Goal: Check status: Check status

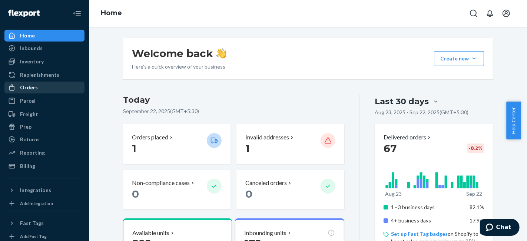
click at [35, 89] on div "Orders" at bounding box center [29, 87] width 18 height 7
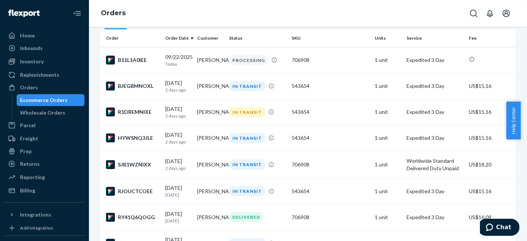
scroll to position [82, 0]
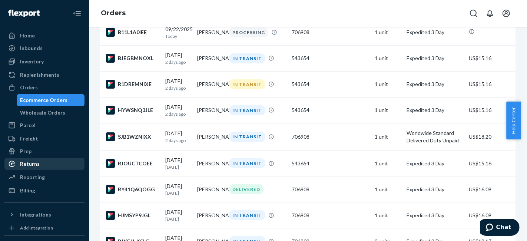
click at [34, 162] on div "Returns" at bounding box center [30, 163] width 20 height 7
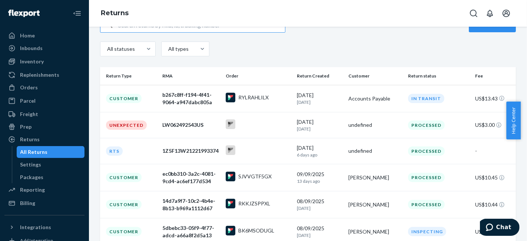
scroll to position [82, 0]
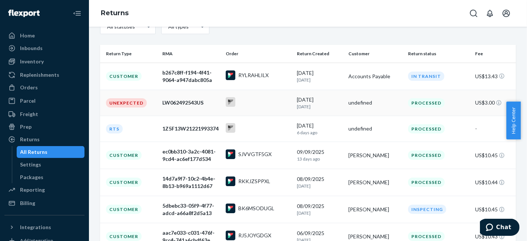
click at [345, 102] on td "undefined" at bounding box center [374, 103] width 59 height 26
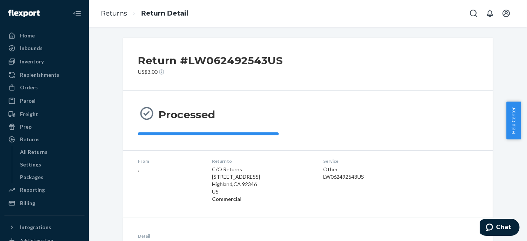
scroll to position [132, 0]
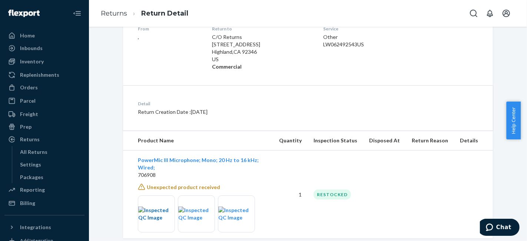
click at [157, 206] on img at bounding box center [156, 213] width 36 height 15
drag, startPoint x: 37, startPoint y: 156, endPoint x: 56, endPoint y: 155, distance: 18.2
click at [37, 156] on div "All Returns" at bounding box center [50, 152] width 67 height 10
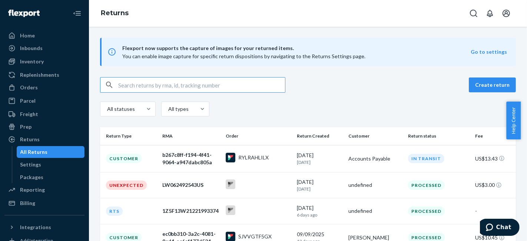
scroll to position [41, 0]
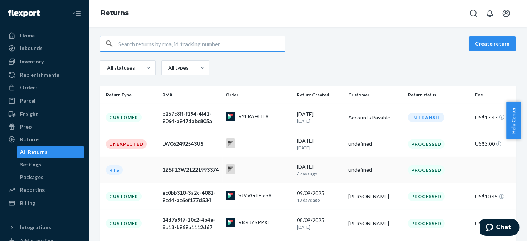
click at [313, 173] on p "6 days ago" at bounding box center [320, 173] width 46 height 6
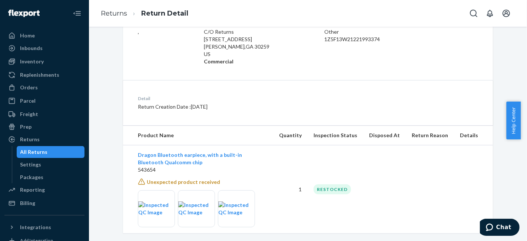
scroll to position [140, 0]
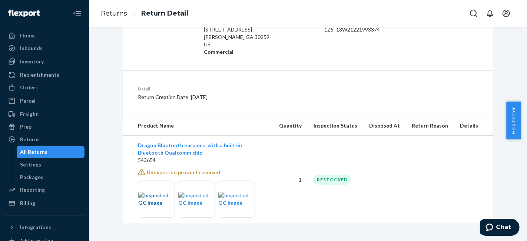
click at [150, 196] on img at bounding box center [156, 199] width 36 height 15
click at [190, 204] on img at bounding box center [196, 199] width 36 height 15
click at [237, 197] on img at bounding box center [236, 199] width 36 height 15
click at [44, 153] on div "All Returns" at bounding box center [33, 151] width 27 height 7
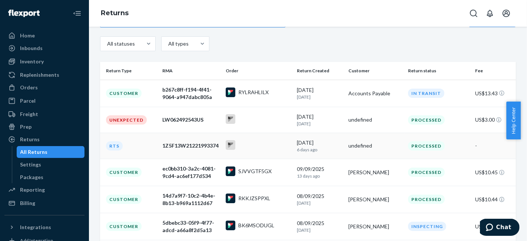
scroll to position [82, 0]
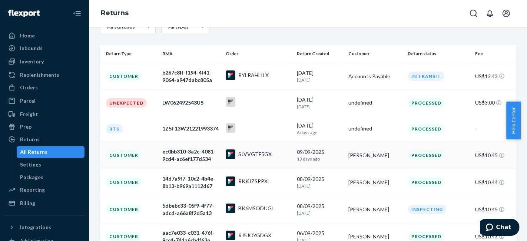
click at [283, 160] on div "SJVVGTF5GX" at bounding box center [258, 154] width 65 height 11
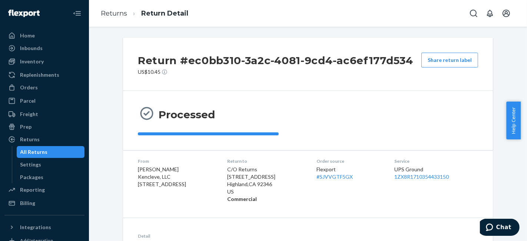
scroll to position [143, 0]
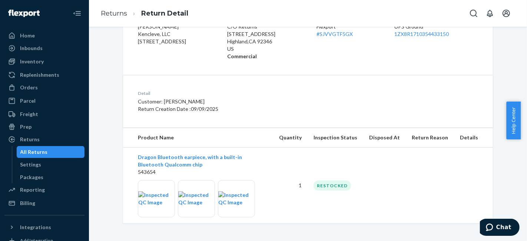
click at [23, 147] on div "All Returns" at bounding box center [50, 152] width 67 height 10
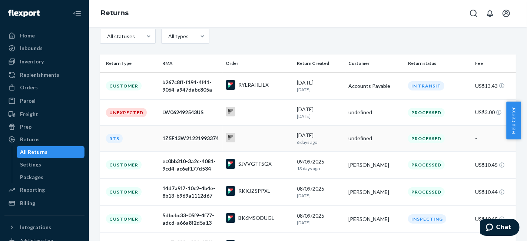
scroll to position [82, 0]
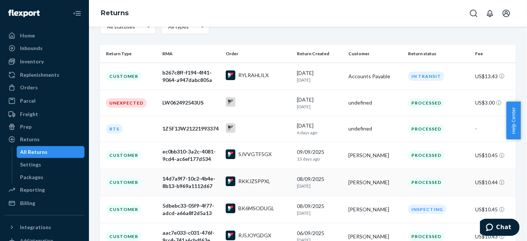
click at [326, 186] on p "[DATE]" at bounding box center [320, 186] width 46 height 6
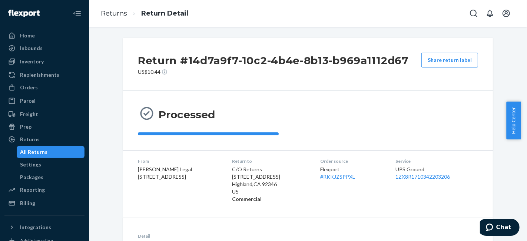
scroll to position [161, 0]
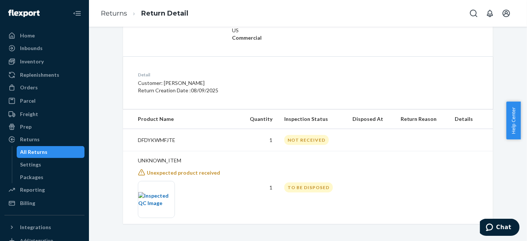
click at [160, 194] on img at bounding box center [156, 199] width 36 height 15
drag, startPoint x: 53, startPoint y: 152, endPoint x: 97, endPoint y: 153, distance: 44.9
click at [53, 151] on div "All Returns" at bounding box center [50, 152] width 67 height 10
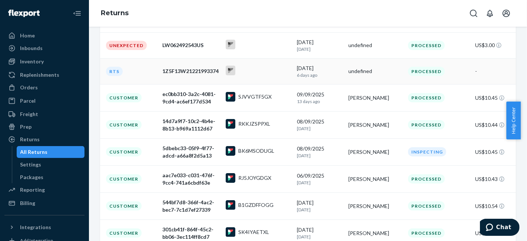
scroll to position [165, 0]
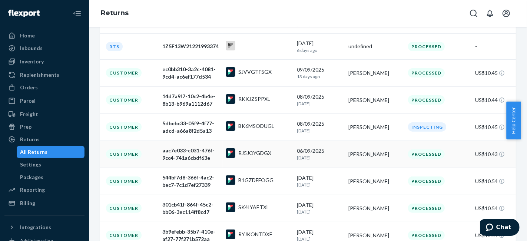
click at [309, 158] on p "[DATE]" at bounding box center [320, 158] width 46 height 6
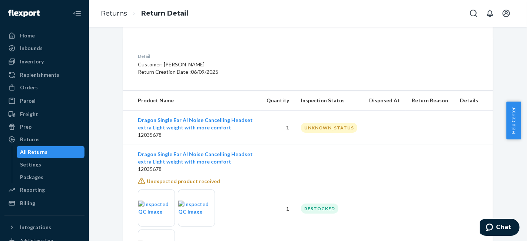
scroll to position [189, 0]
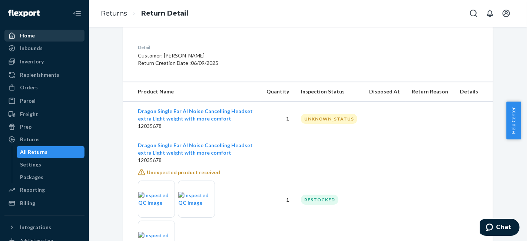
click at [48, 36] on div "Home" at bounding box center [44, 35] width 79 height 10
